Goal: Browse casually: Explore the website without a specific task or goal

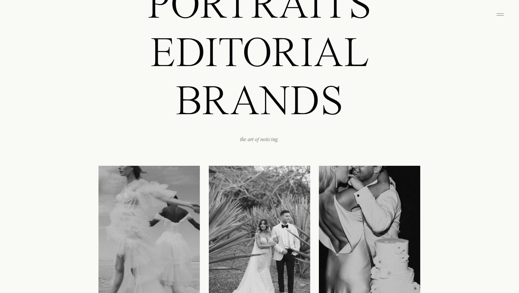
scroll to position [627, 0]
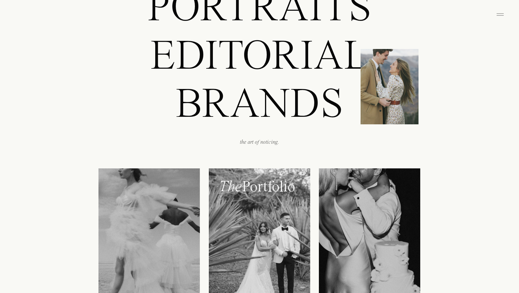
click at [260, 204] on div at bounding box center [259, 247] width 101 height 158
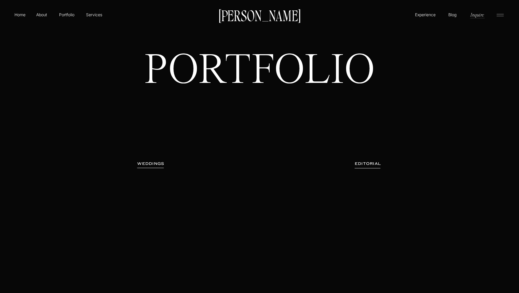
scroll to position [0, 0]
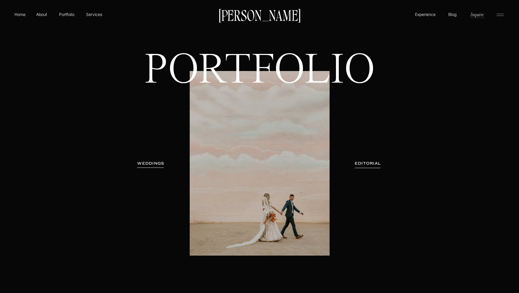
click at [157, 163] on h3 "WEDDINGS" at bounding box center [151, 163] width 37 height 6
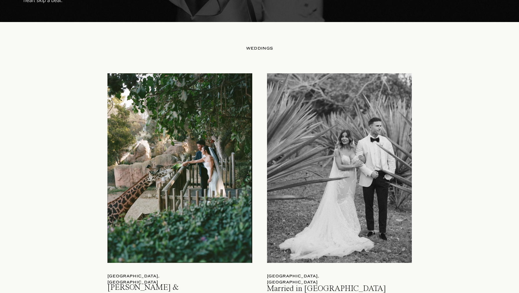
scroll to position [534, 0]
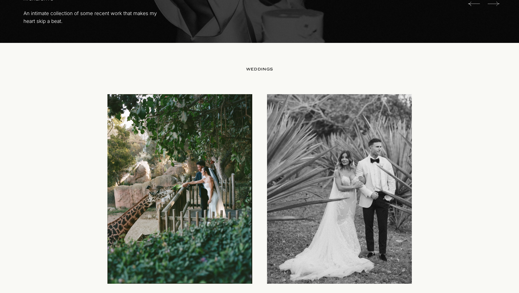
click at [164, 181] on div at bounding box center [179, 188] width 145 height 189
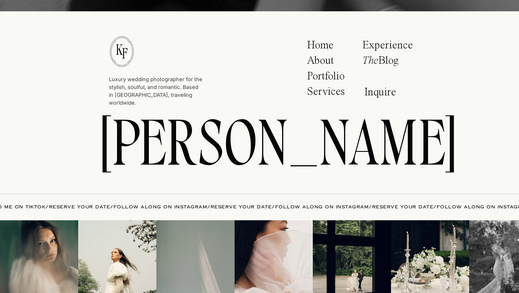
scroll to position [2607, 0]
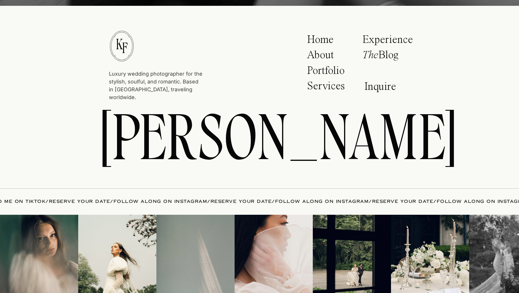
click at [276, 235] on img at bounding box center [274, 254] width 78 height 78
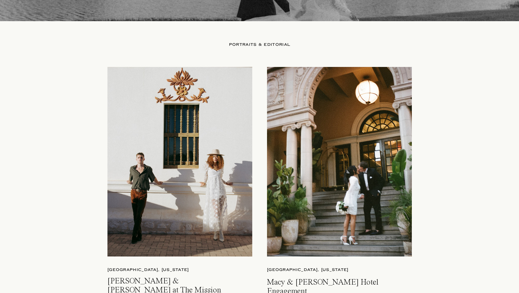
scroll to position [1325, 0]
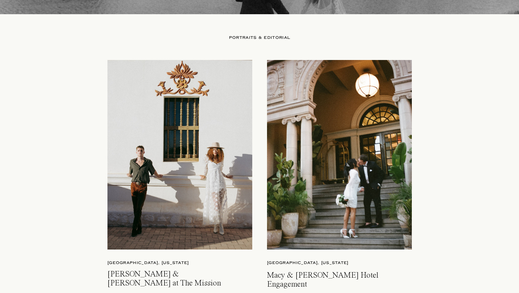
click at [206, 180] on div at bounding box center [179, 154] width 145 height 189
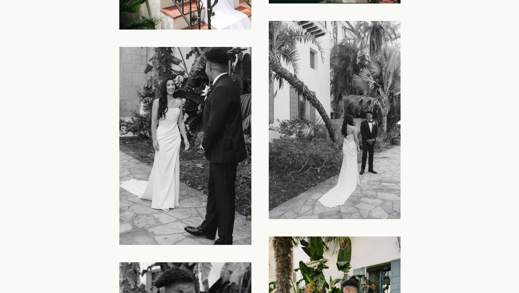
scroll to position [1748, 0]
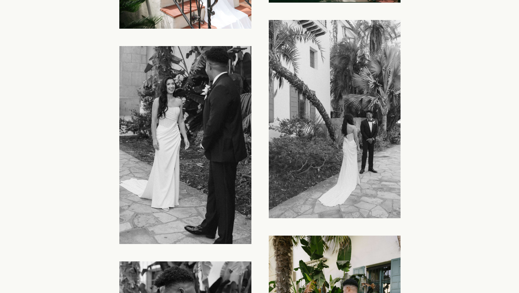
click at [165, 176] on img at bounding box center [185, 145] width 132 height 198
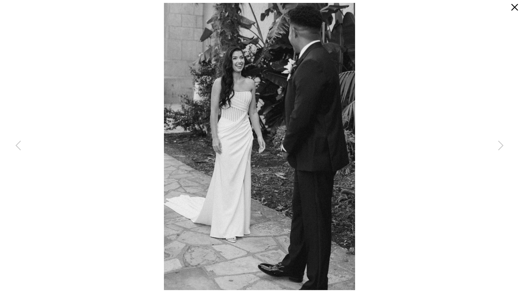
scroll to position [1663, 0]
click at [513, 6] on icon at bounding box center [514, 6] width 12 height 12
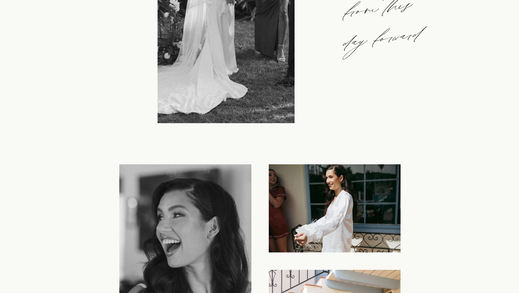
scroll to position [664, 0]
